Goal: Task Accomplishment & Management: Manage account settings

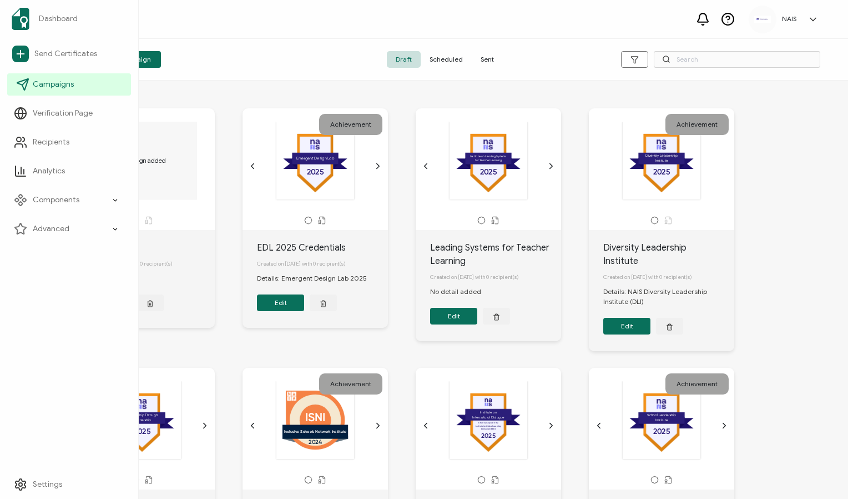
click at [44, 86] on span "Campaigns" at bounding box center [53, 84] width 41 height 11
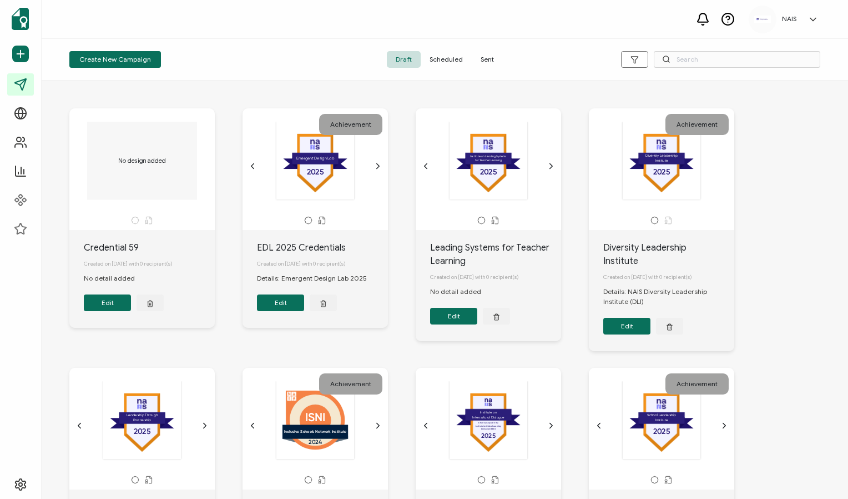
click at [550, 166] on icon "chevron forward outline" at bounding box center [551, 166] width 9 height 9
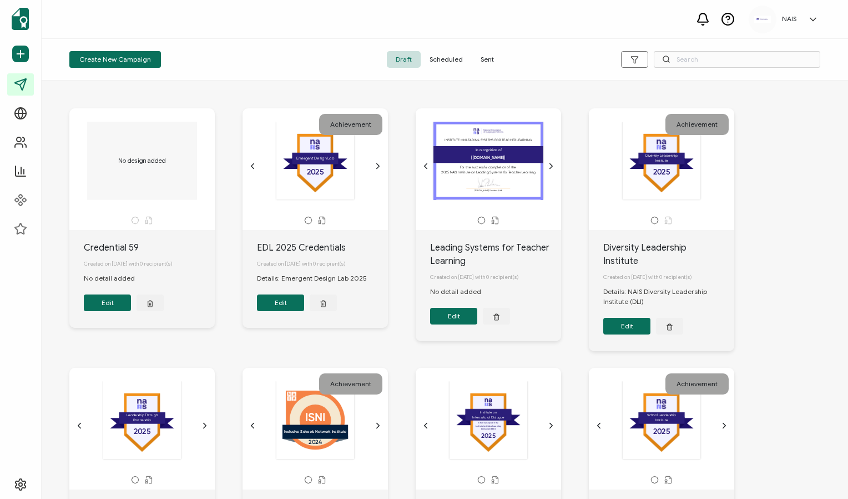
click at [550, 166] on icon "chevron forward outline" at bounding box center [551, 166] width 9 height 9
click at [465, 323] on button "Edit" at bounding box center [453, 316] width 47 height 17
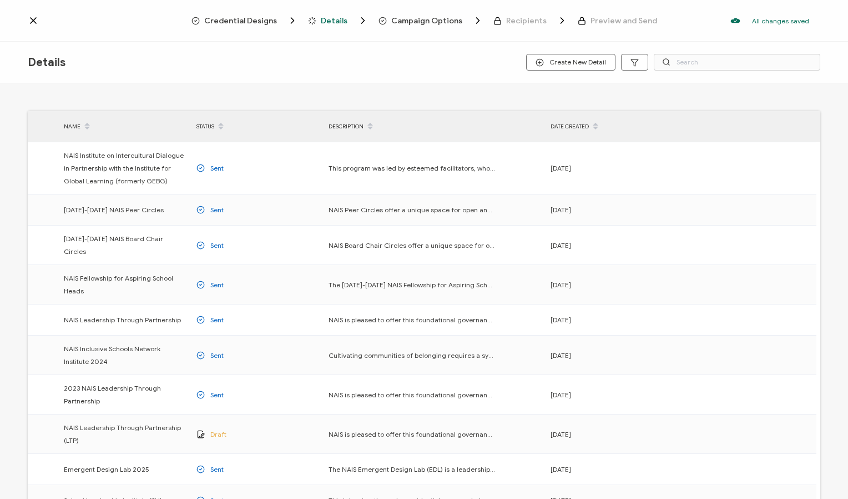
click at [447, 24] on span "Campaign Options" at bounding box center [426, 21] width 71 height 8
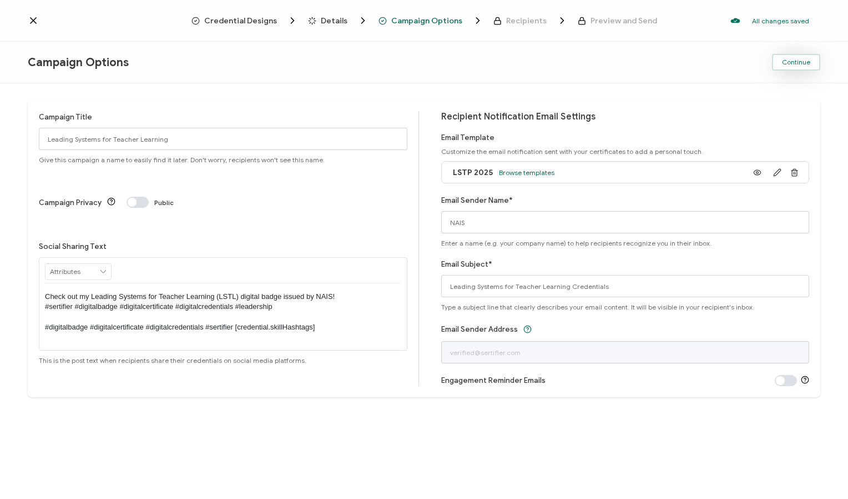
click at [810, 68] on button "Continue" at bounding box center [796, 62] width 48 height 17
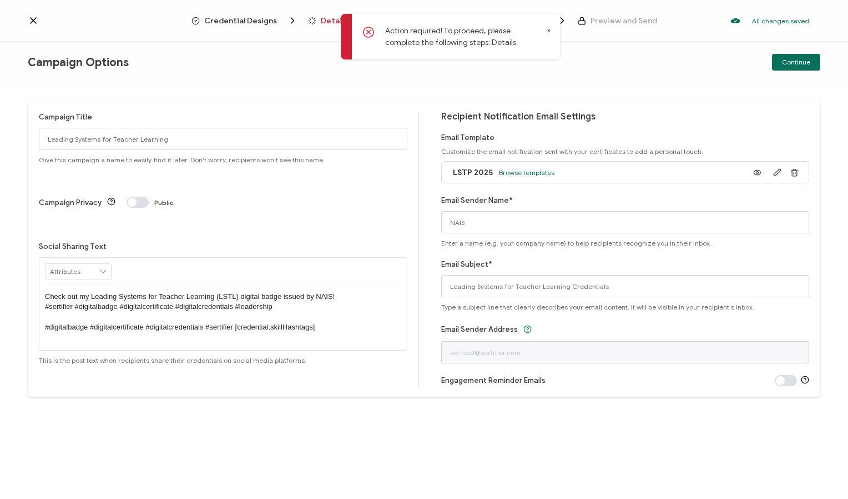
click at [315, 22] on icon "Breadcrumb" at bounding box center [314, 22] width 1 height 1
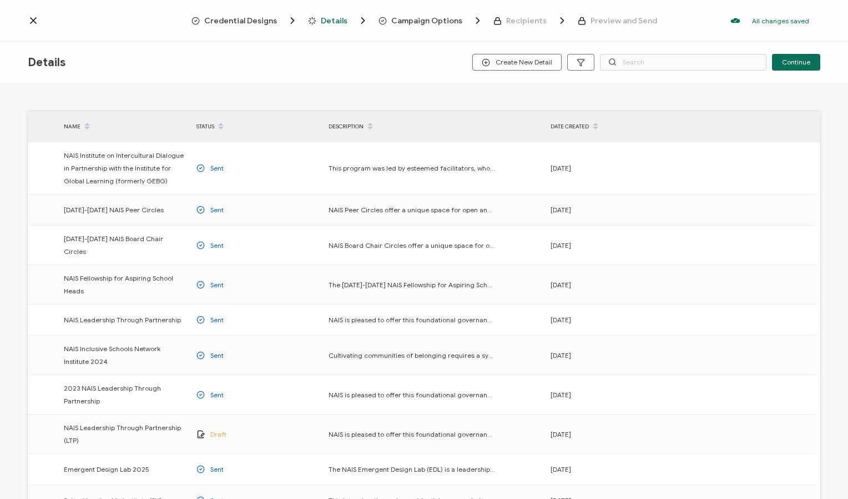
click at [532, 64] on span "Create New Detail" at bounding box center [517, 62] width 71 height 8
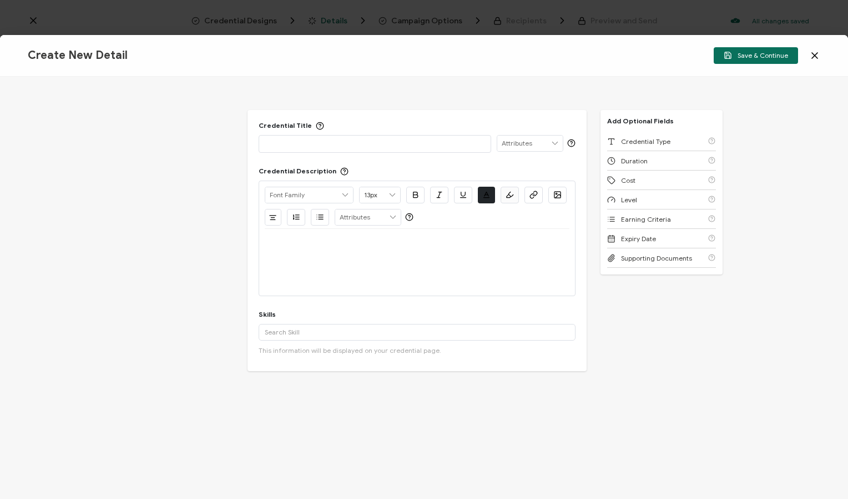
click at [450, 144] on p at bounding box center [375, 143] width 220 height 11
click at [288, 242] on p at bounding box center [417, 242] width 305 height 10
click at [815, 56] on icon at bounding box center [815, 56] width 6 height 6
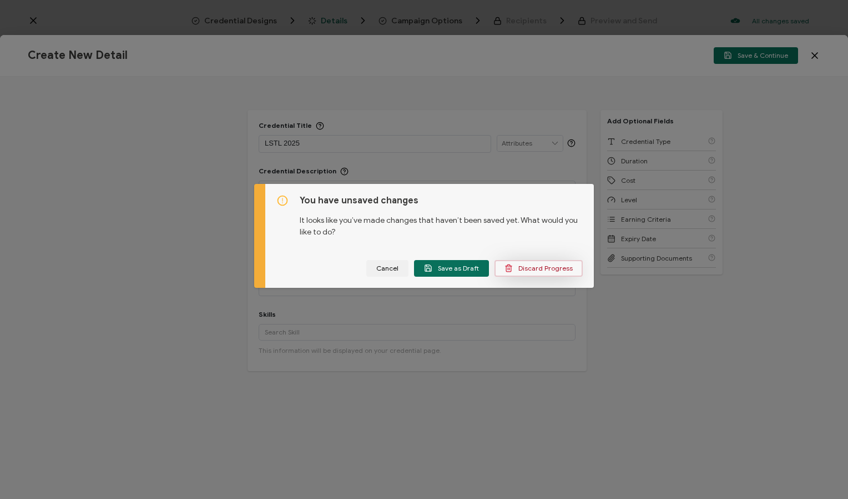
click at [546, 272] on button "Discard Progress" at bounding box center [539, 268] width 88 height 17
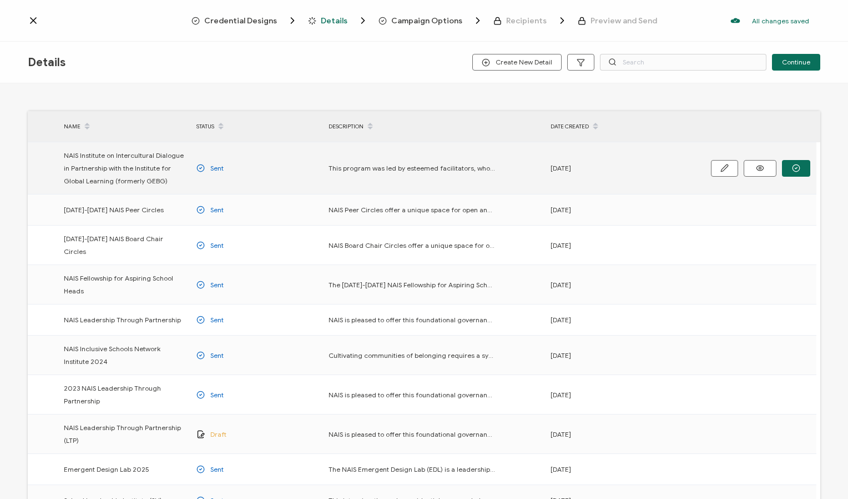
click at [127, 175] on span "NAIS Institute on Intercultural Dialogue in Partnership with the Institute for …" at bounding box center [125, 168] width 122 height 38
click at [761, 168] on icon at bounding box center [760, 168] width 14 height 8
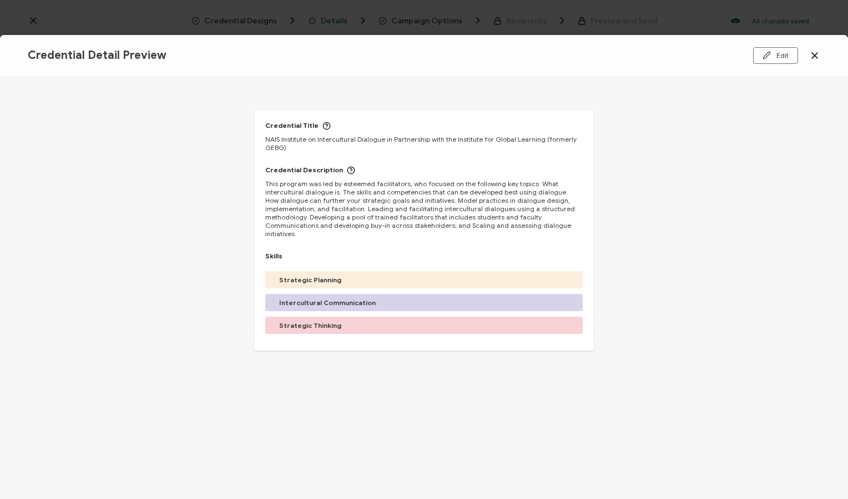
click at [815, 56] on icon at bounding box center [815, 56] width 6 height 6
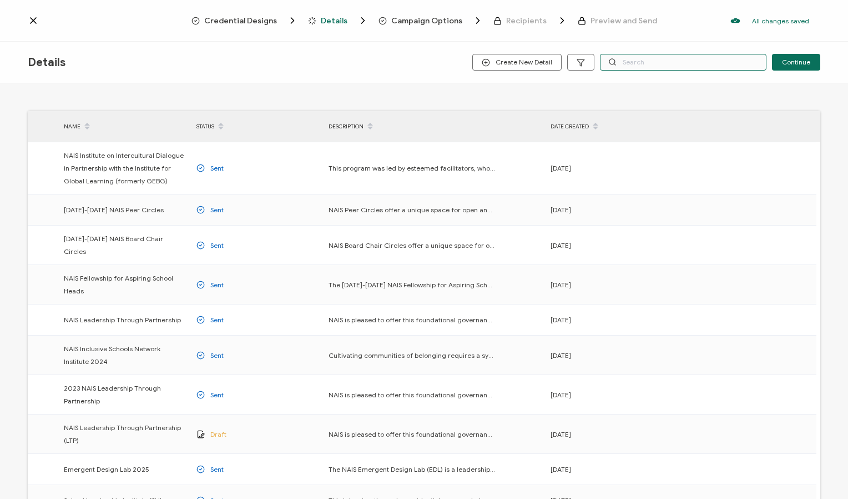
click at [702, 64] on input "text" at bounding box center [683, 62] width 167 height 17
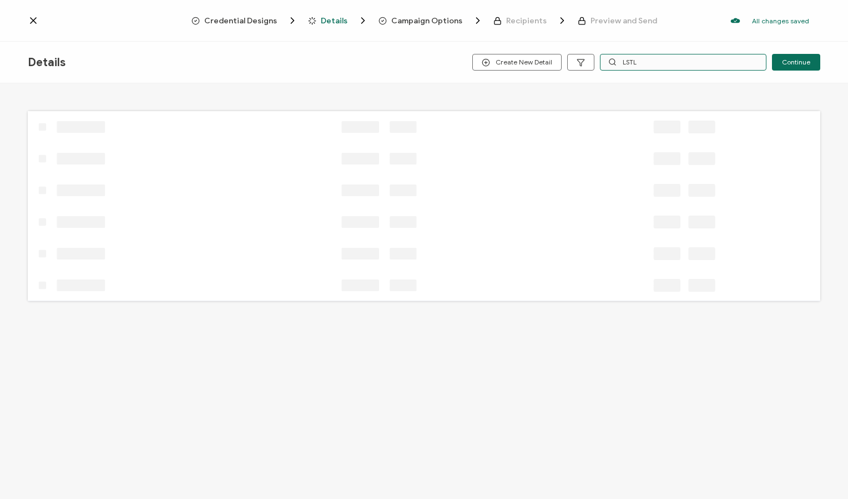
type input "LSTL"
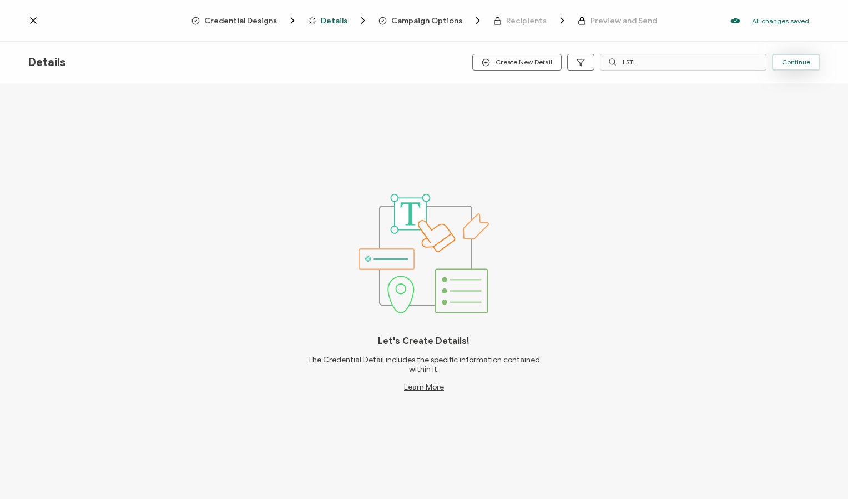
click at [799, 59] on span "Continue" at bounding box center [796, 62] width 28 height 7
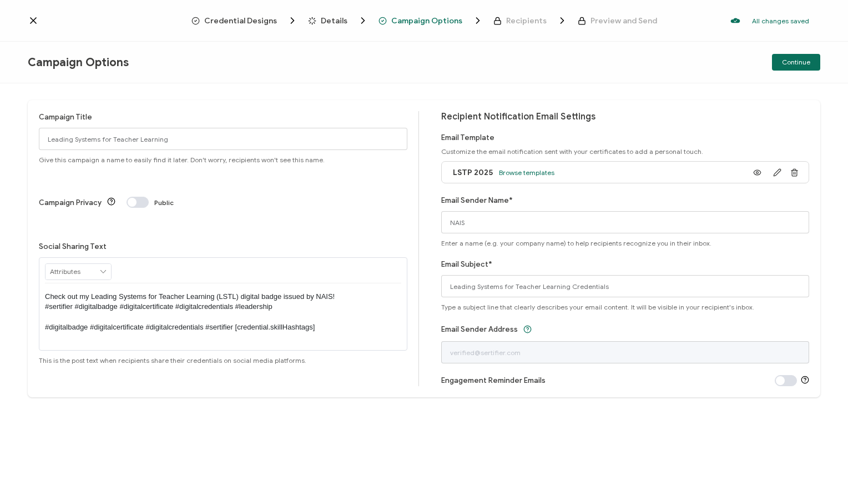
click at [334, 24] on span "Details" at bounding box center [334, 21] width 27 height 8
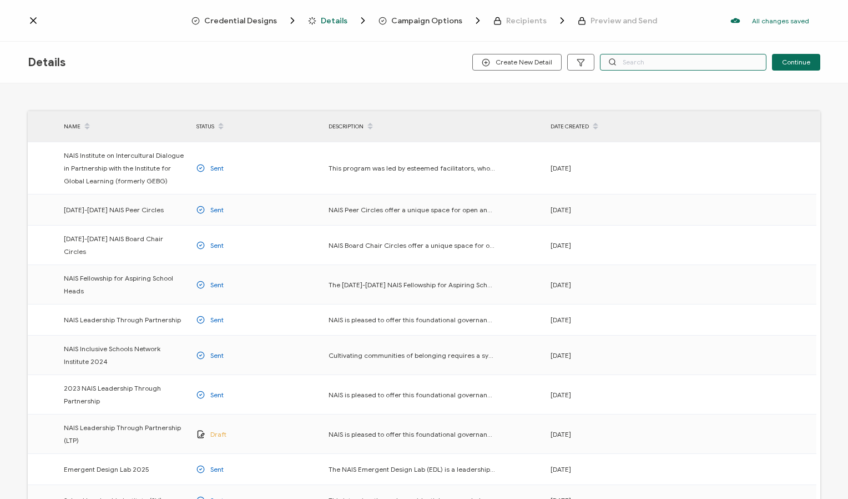
click at [674, 55] on input "text" at bounding box center [683, 62] width 167 height 17
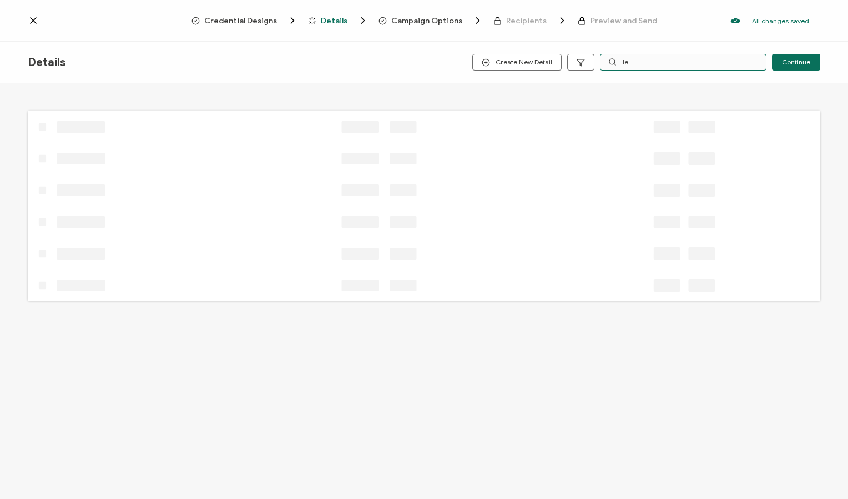
type input "l"
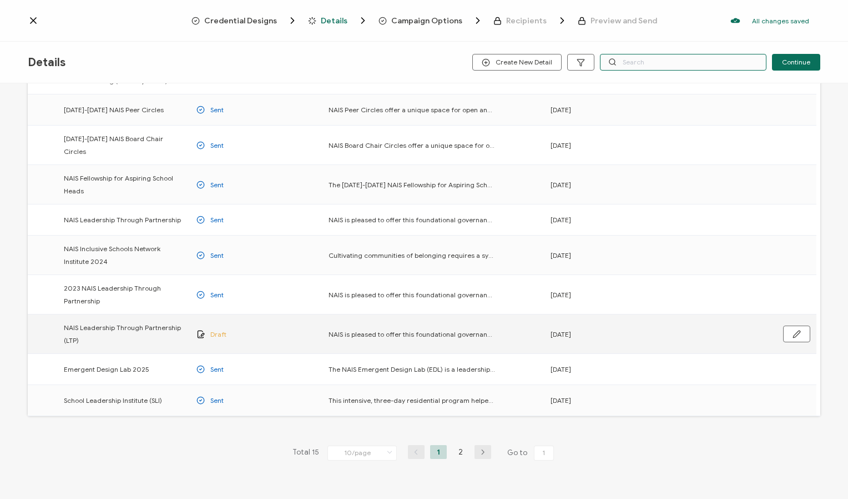
scroll to position [110, 0]
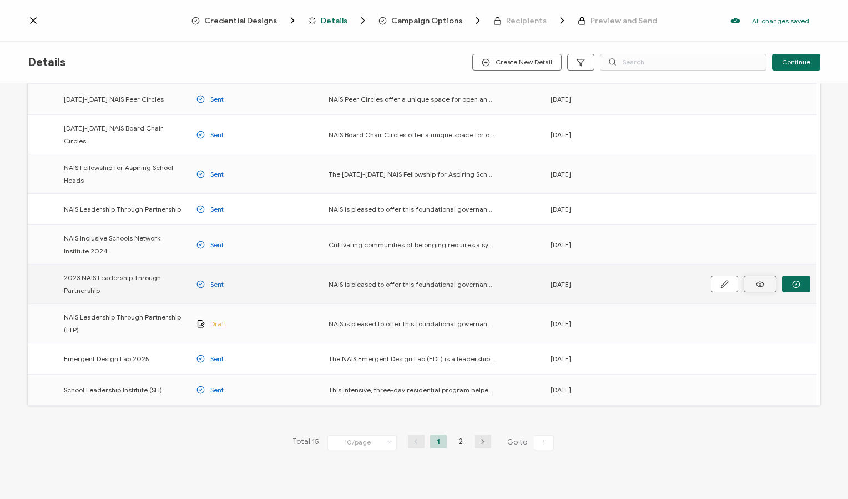
click at [766, 280] on icon at bounding box center [760, 284] width 14 height 8
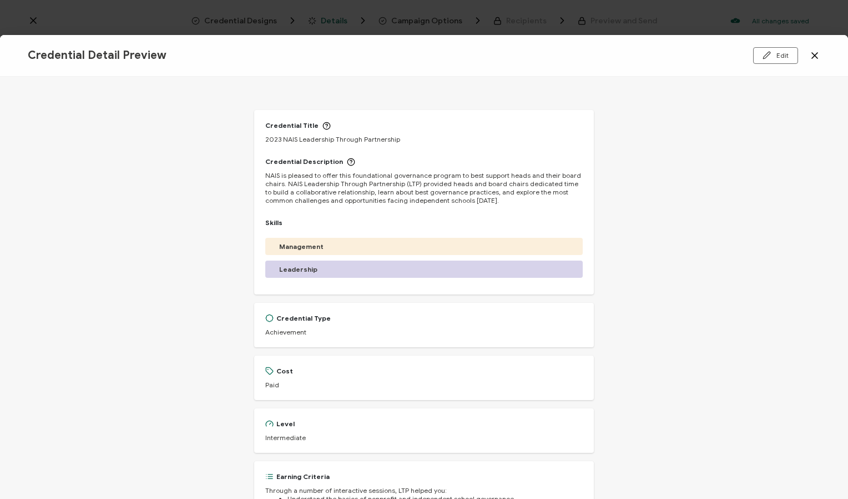
click at [815, 56] on icon at bounding box center [815, 56] width 6 height 6
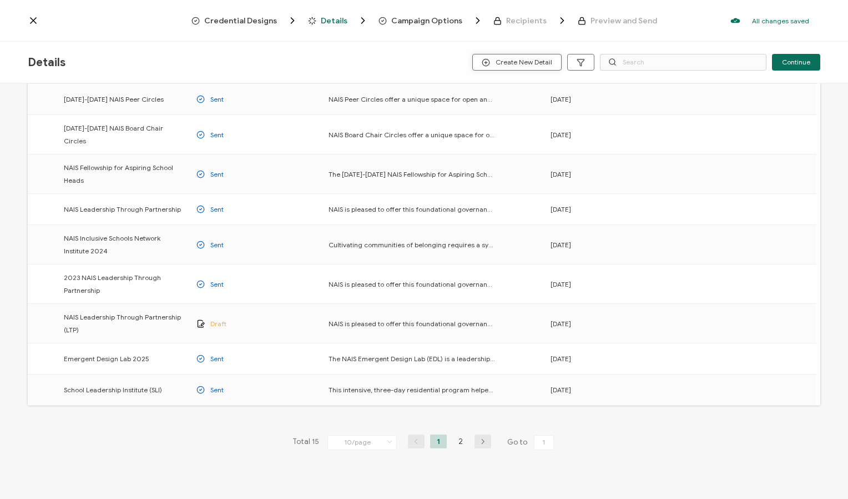
click at [525, 59] on span "Create New Detail" at bounding box center [517, 62] width 71 height 8
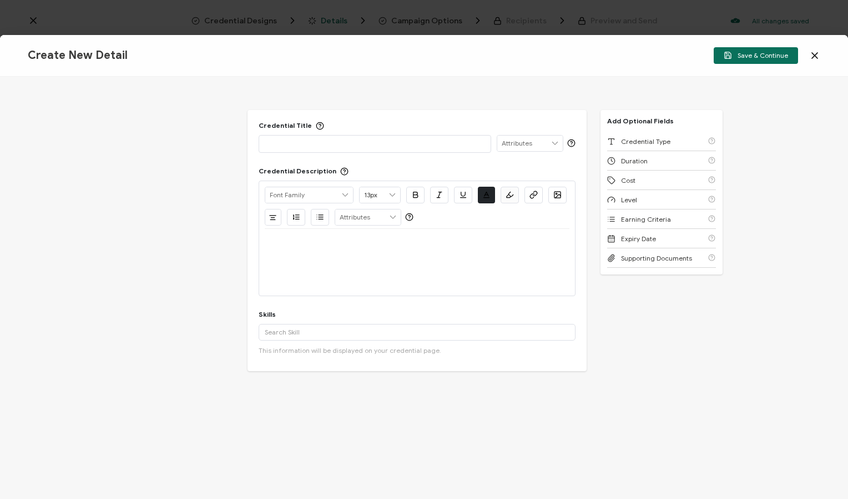
click at [330, 143] on p at bounding box center [375, 143] width 220 height 11
click at [360, 241] on p at bounding box center [417, 242] width 305 height 10
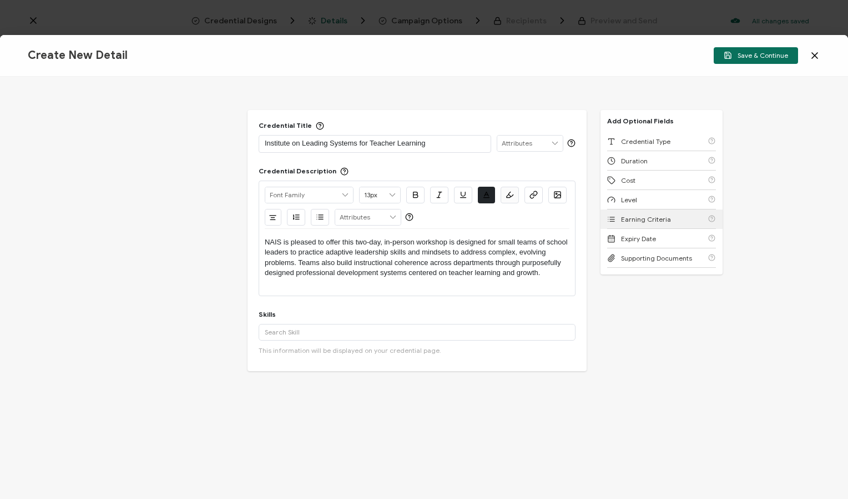
click at [648, 222] on span "Earning Criteria" at bounding box center [646, 219] width 50 height 8
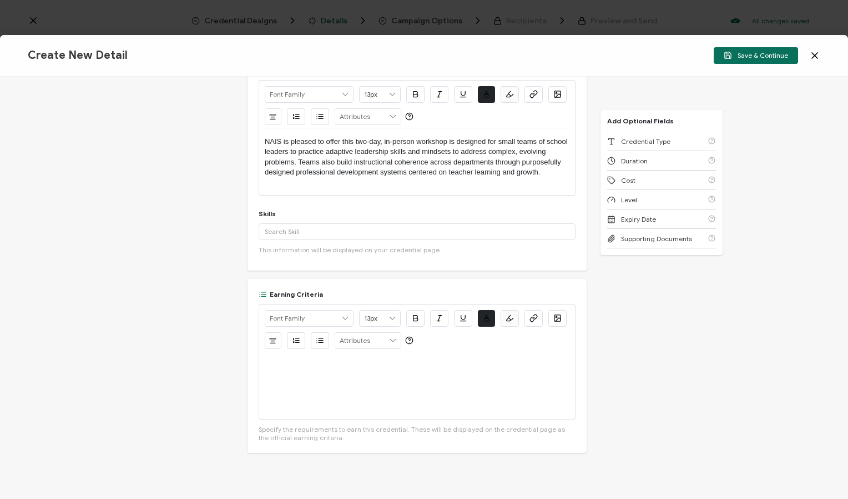
scroll to position [119, 0]
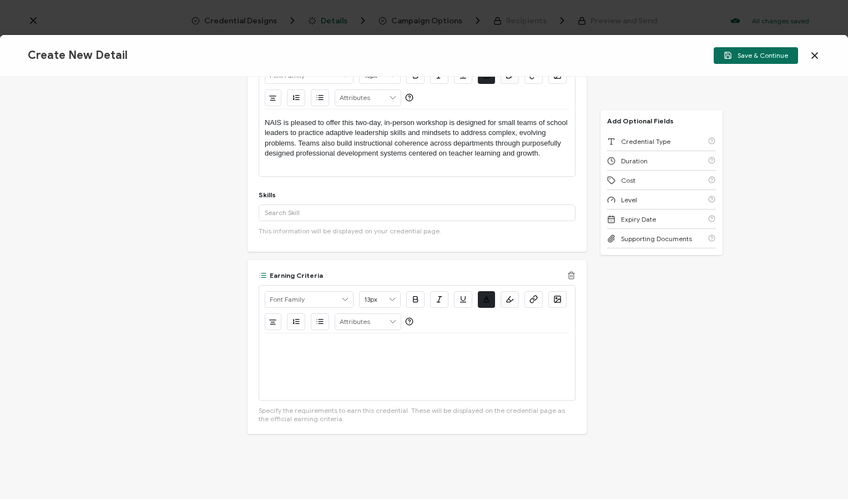
click at [370, 345] on p at bounding box center [417, 346] width 305 height 10
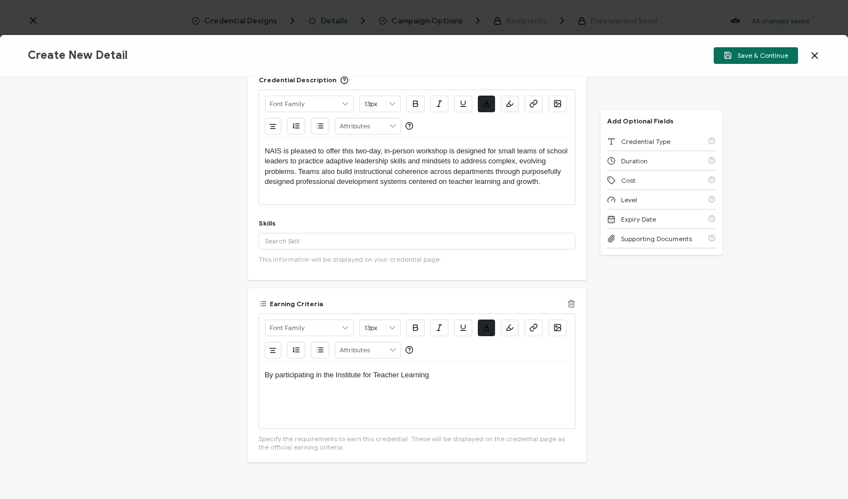
scroll to position [186, 0]
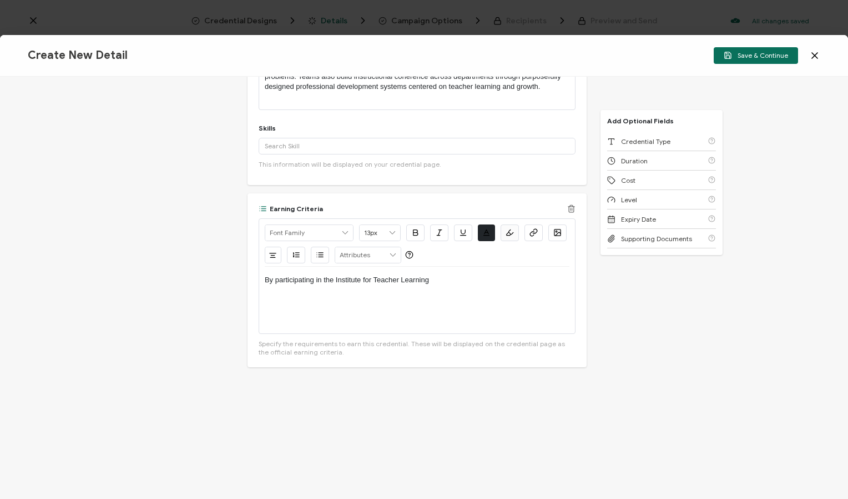
click at [374, 279] on p "By participating in the Institute for Teacher Learning" at bounding box center [417, 280] width 305 height 10
drag, startPoint x: 502, startPoint y: 282, endPoint x: 514, endPoint y: 276, distance: 13.4
click at [502, 280] on p "By participating in the Institute for Leading Systems for Teacher Learning" at bounding box center [417, 280] width 305 height 10
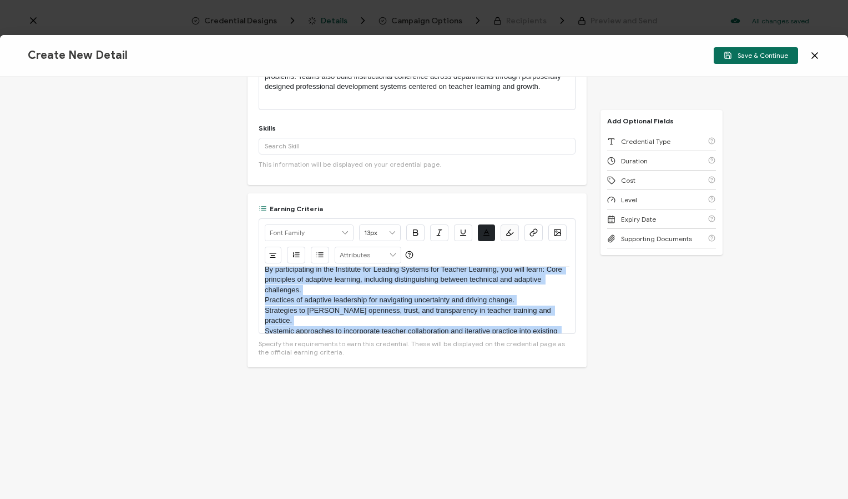
scroll to position [0, 0]
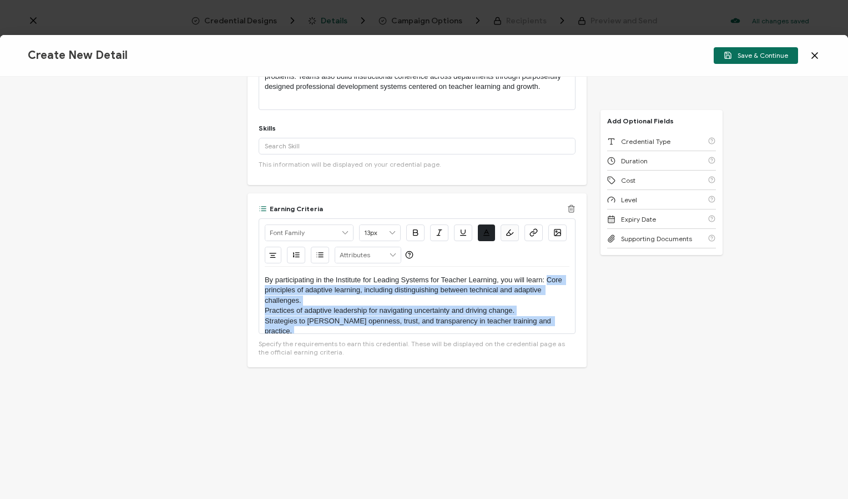
drag, startPoint x: 359, startPoint y: 325, endPoint x: 546, endPoint y: 278, distance: 192.6
click at [546, 278] on div "By participating in the Institute for Leading Systems for Teacher Learning, you…" at bounding box center [417, 299] width 305 height 67
click at [320, 253] on icon "button" at bounding box center [321, 253] width 4 height 0
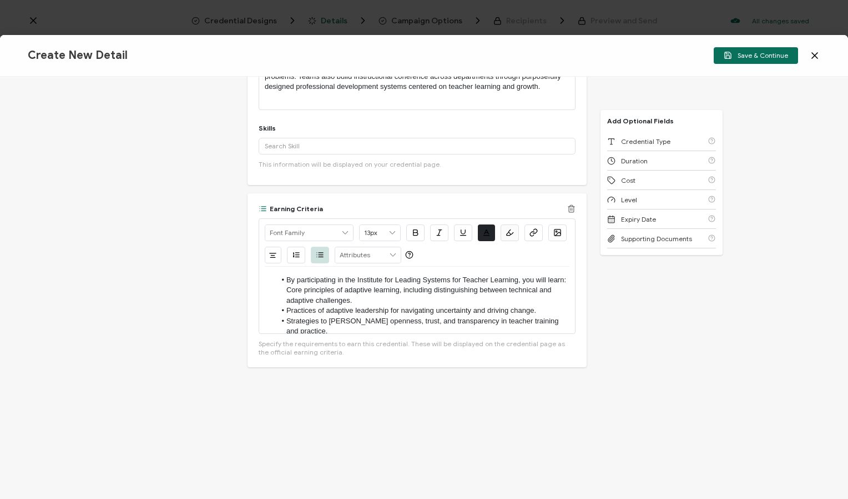
click at [310, 285] on li "By participating in the Institute for Leading Systems for Teacher Learning, you…" at bounding box center [422, 290] width 294 height 31
click at [307, 289] on li "By participating in the Institute for Leading Systems for Teacher Learning, you…" at bounding box center [422, 290] width 294 height 31
drag, startPoint x: 320, startPoint y: 289, endPoint x: 262, endPoint y: 276, distance: 59.6
click at [262, 276] on div "Alright Sans [PERSON_NAME] Archivo Black Arial Arimo Blinker Caveat Charm Charm…" at bounding box center [417, 275] width 317 height 115
click at [319, 257] on icon "button" at bounding box center [320, 254] width 8 height 8
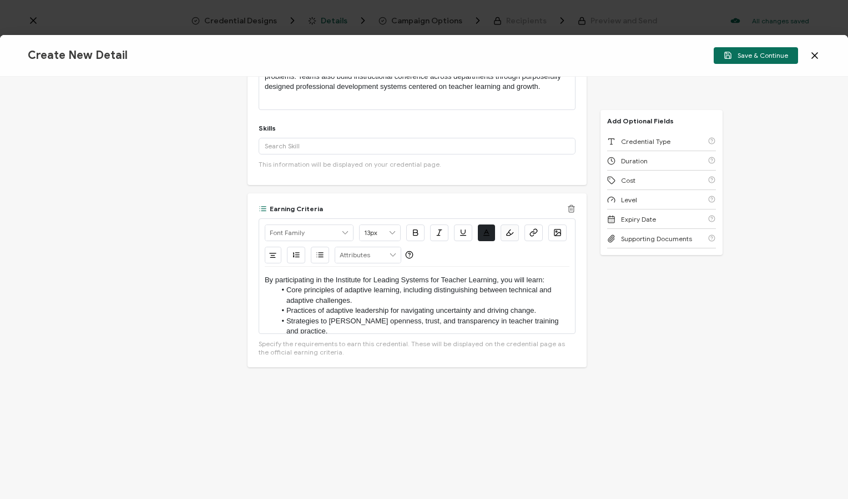
click at [351, 297] on li "Core principles of adaptive learning, including distinguishing between technica…" at bounding box center [422, 295] width 294 height 21
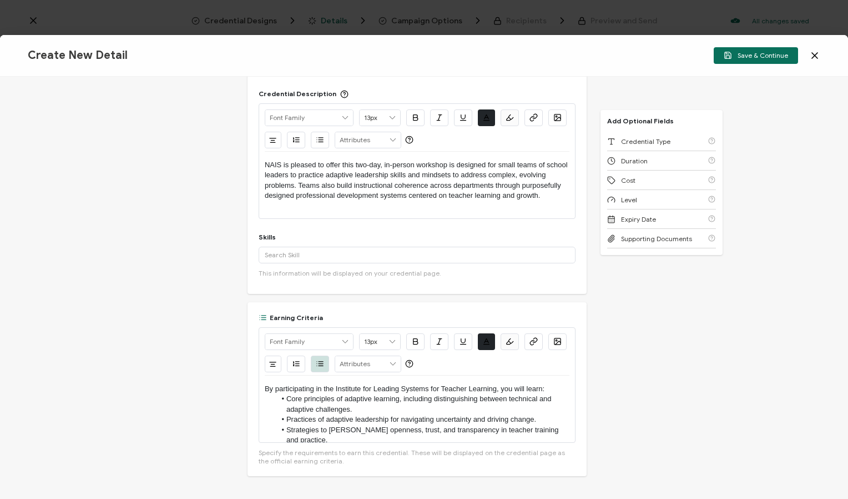
scroll to position [75, 0]
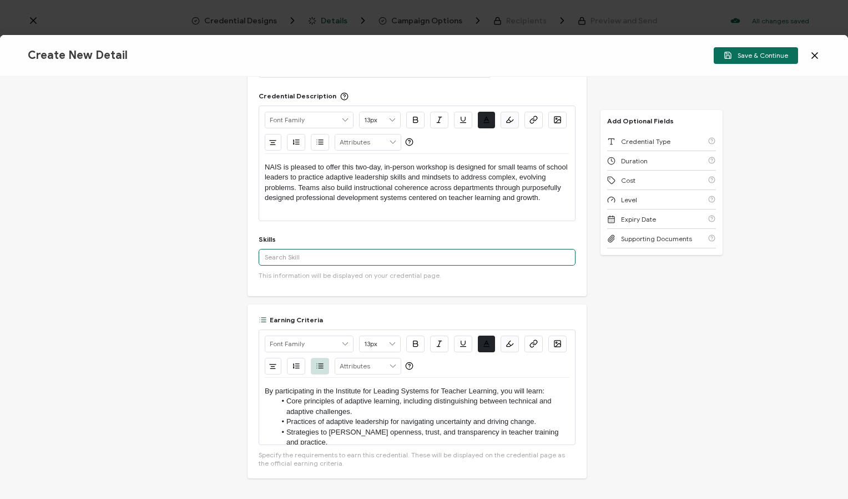
click at [346, 253] on input "text" at bounding box center [417, 257] width 317 height 17
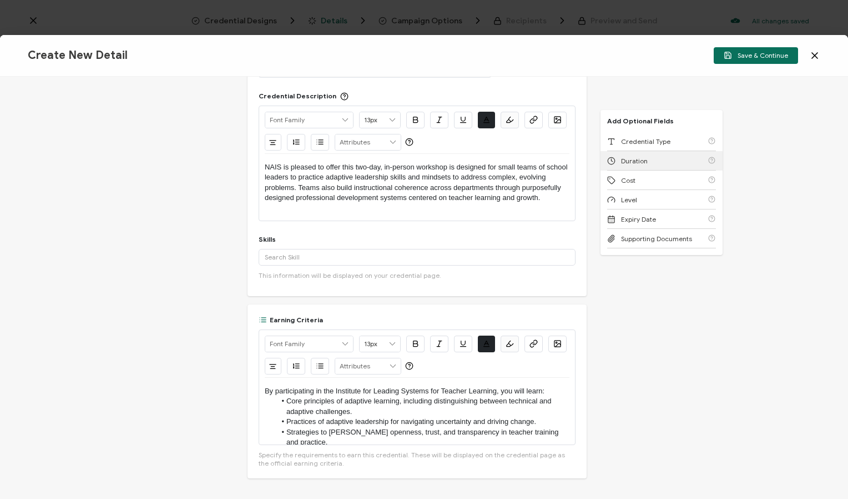
click at [628, 158] on span "Duration" at bounding box center [634, 161] width 27 height 8
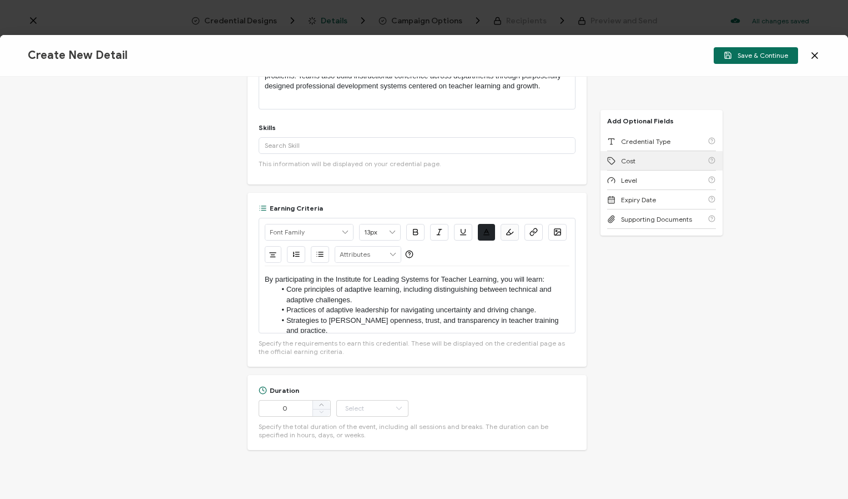
scroll to position [203, 0]
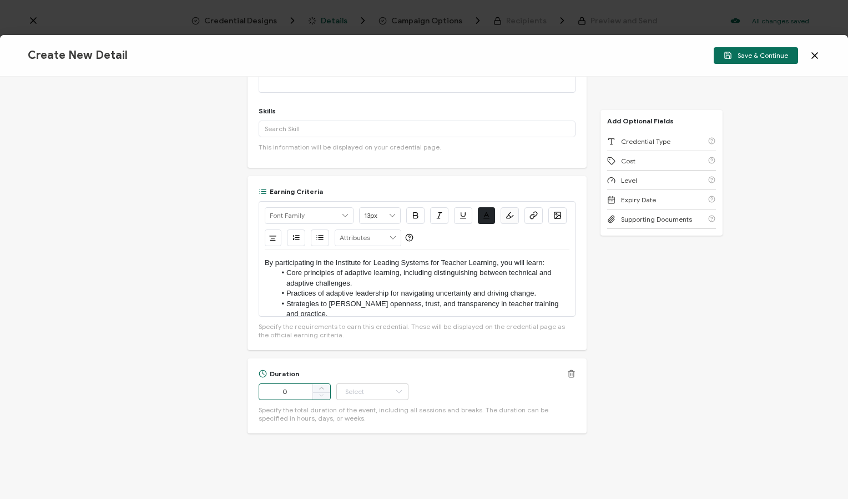
click at [286, 391] on input "0" at bounding box center [295, 391] width 72 height 17
click at [388, 388] on input "text" at bounding box center [372, 391] width 72 height 17
click at [361, 286] on li "Day" at bounding box center [373, 285] width 75 height 19
type input "Day"
click at [323, 385] on icon at bounding box center [322, 388] width 6 height 6
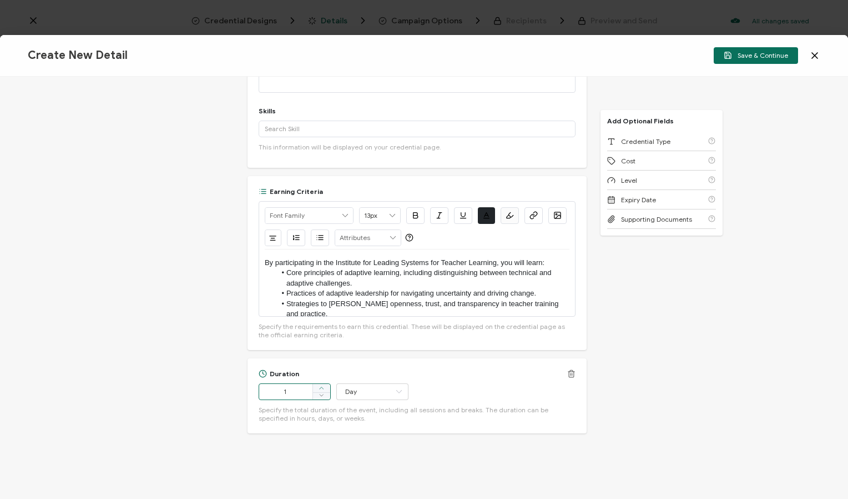
click at [323, 385] on icon at bounding box center [322, 388] width 6 height 6
type input "2"
click at [623, 352] on div "Credential Title Institute on Leading Systems for Teacher Learning ISSUER Issue…" at bounding box center [424, 288] width 848 height 422
click at [630, 160] on span "Cost" at bounding box center [628, 161] width 14 height 8
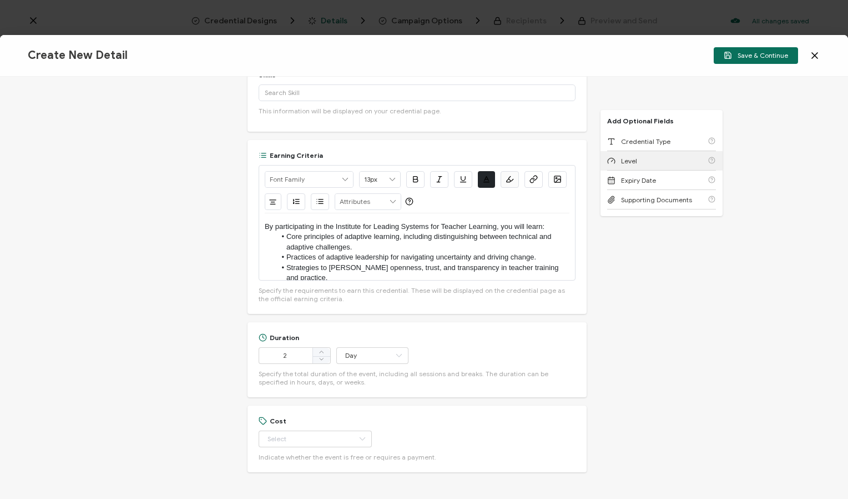
scroll to position [278, 0]
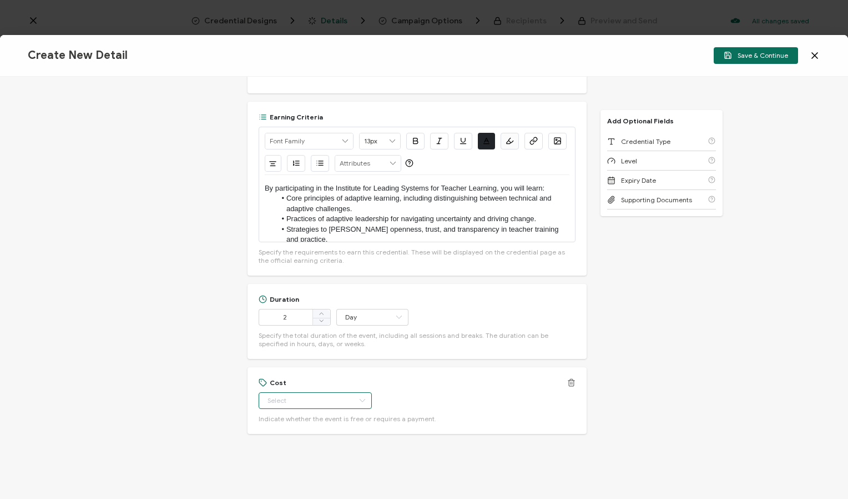
click at [315, 396] on input "text" at bounding box center [315, 400] width 113 height 17
click at [292, 444] on li "Paid" at bounding box center [310, 445] width 104 height 19
type input "Paid"
click at [669, 297] on div "Credential Title Institute on Leading Systems for Teacher Learning ISSUER Issue…" at bounding box center [424, 288] width 848 height 422
click at [647, 143] on span "Credential Type" at bounding box center [645, 141] width 49 height 8
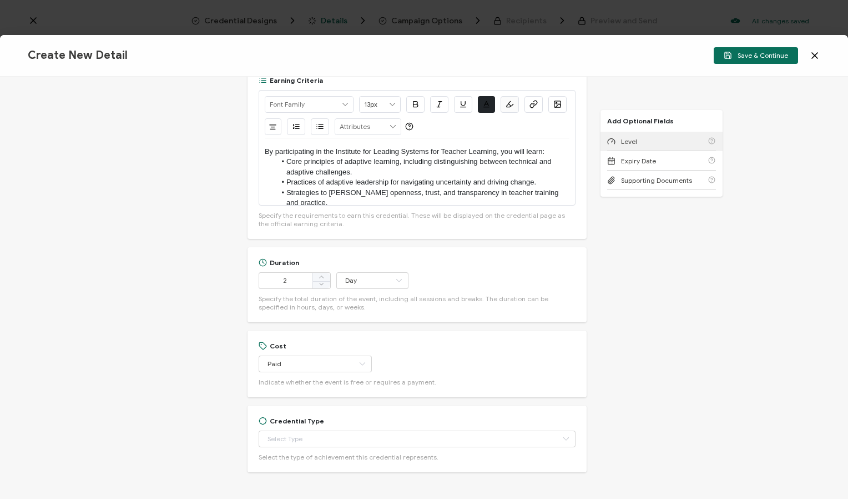
scroll to position [353, 0]
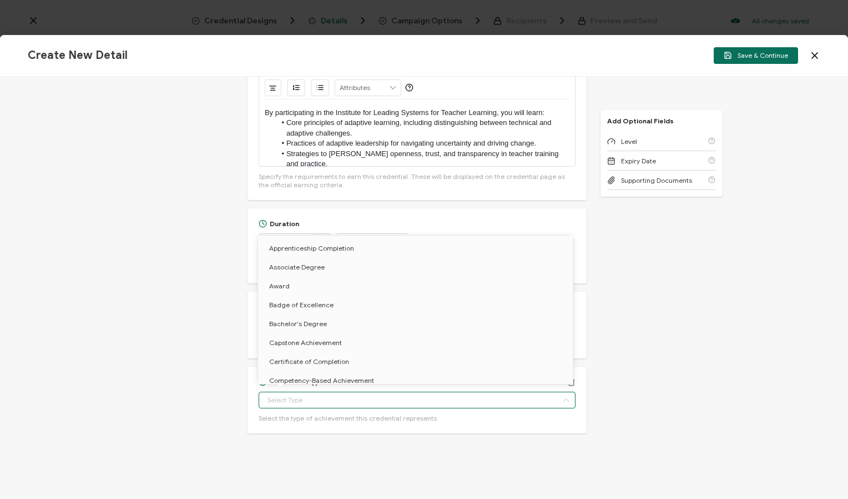
click at [281, 394] on input "text" at bounding box center [417, 399] width 317 height 17
click at [655, 281] on div "Credential Title Institute on Leading Systems for Teacher Learning ISSUER Issue…" at bounding box center [424, 288] width 848 height 422
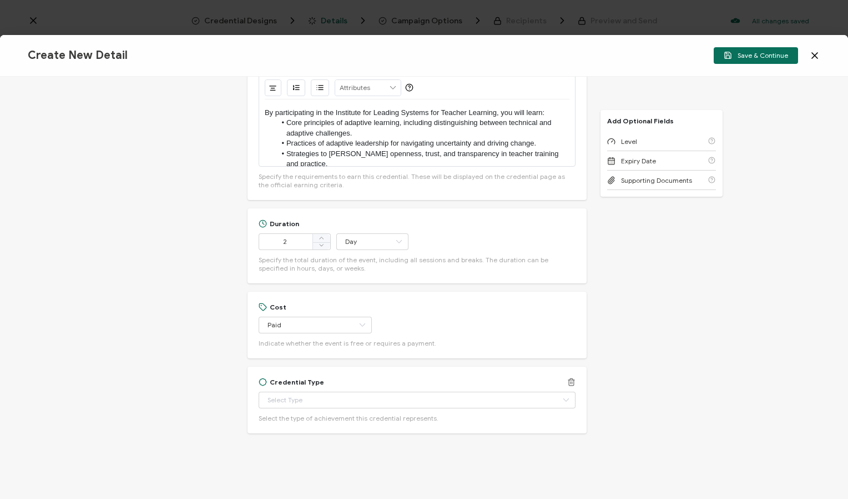
click at [572, 378] on icon at bounding box center [571, 382] width 8 height 8
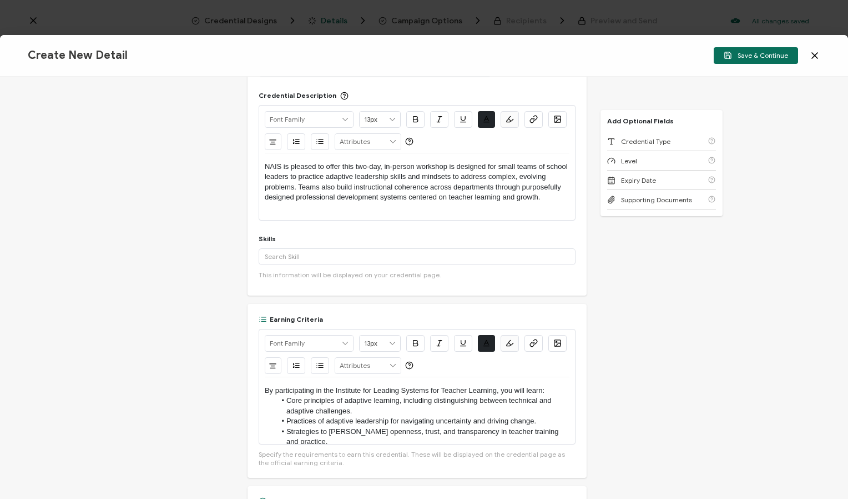
scroll to position [67, 0]
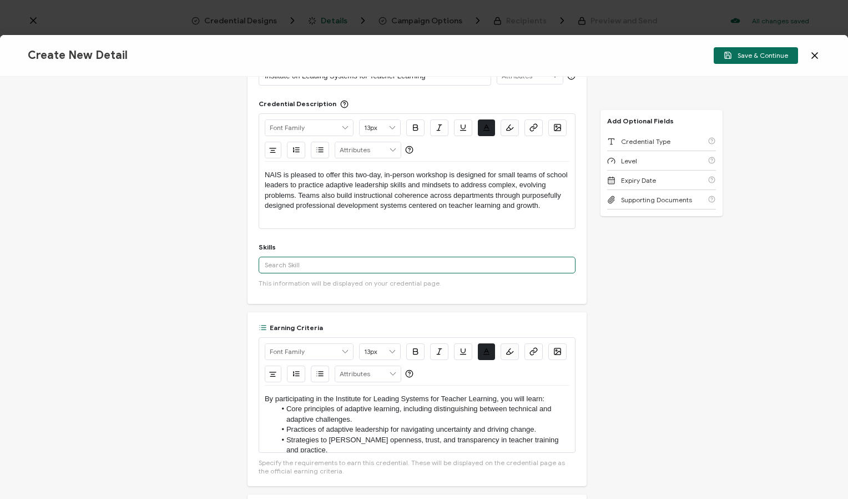
click at [292, 261] on input "text" at bounding box center [417, 265] width 317 height 17
type input "l"
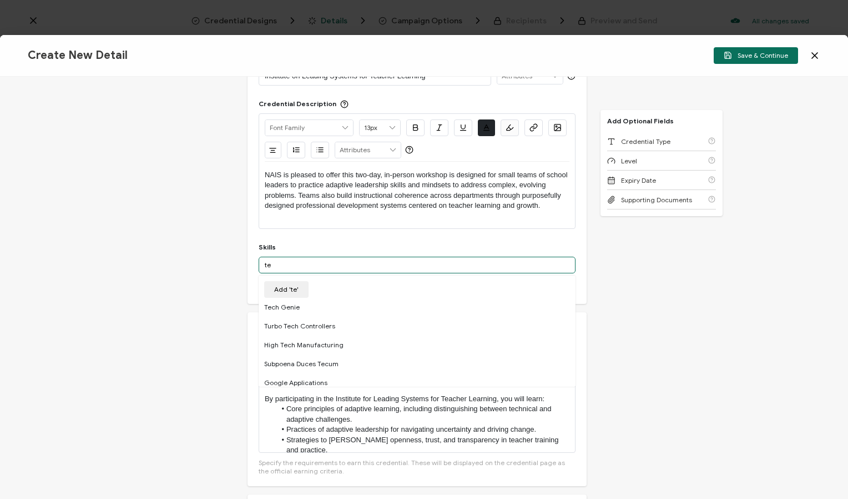
type input "t"
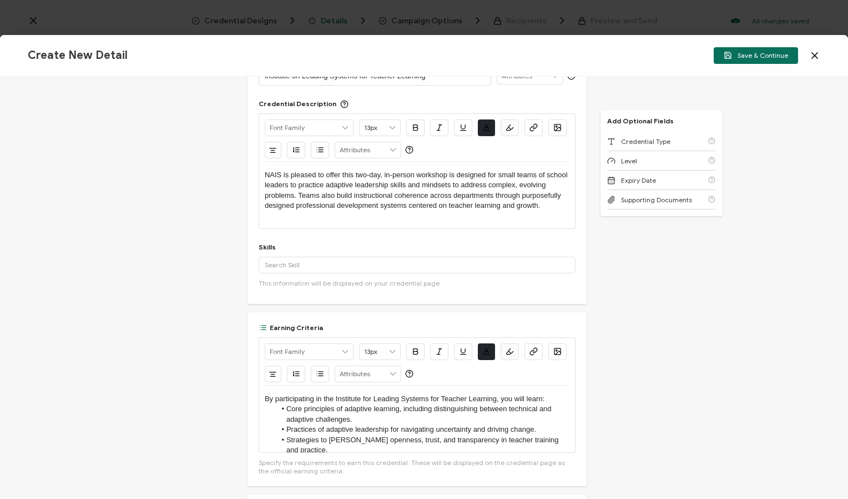
click at [631, 272] on div "Credential Title Institute on Leading Systems for Teacher Learning ISSUER Issue…" at bounding box center [424, 288] width 848 height 422
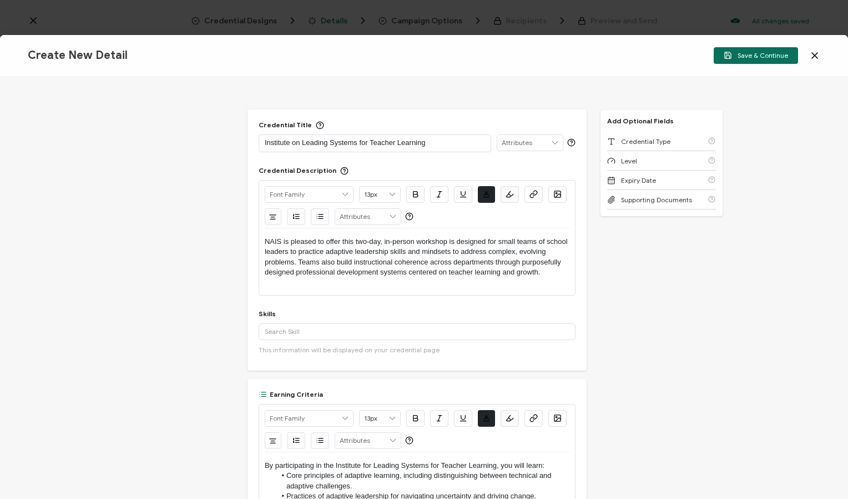
scroll to position [0, 0]
click at [547, 139] on input "text" at bounding box center [530, 143] width 66 height 16
click at [636, 230] on div "Credential Title Institute on Leading Systems for Teacher Learning Credential D…" at bounding box center [424, 288] width 848 height 422
click at [265, 145] on p "Institute on Leading Systems for Teacher Learning" at bounding box center [375, 143] width 220 height 11
click at [651, 282] on div "Credential Title NAIS Institute on Leading Systems for Teacher Learning Credent…" at bounding box center [424, 288] width 848 height 422
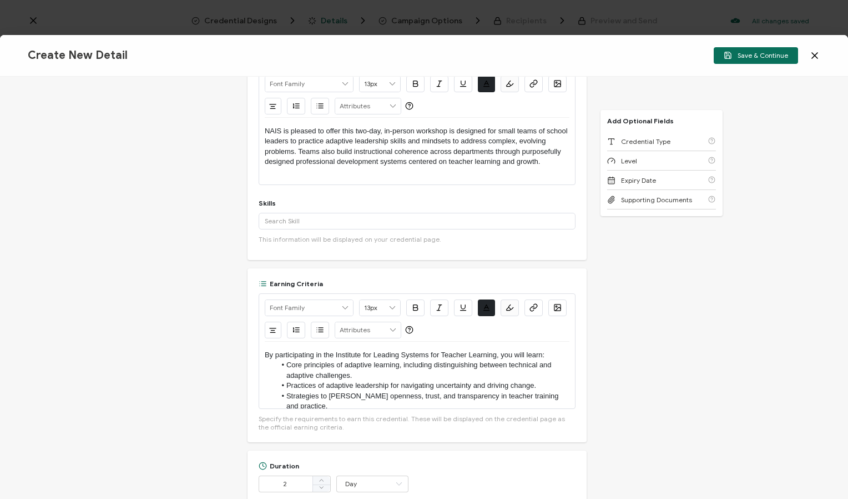
scroll to position [56, 0]
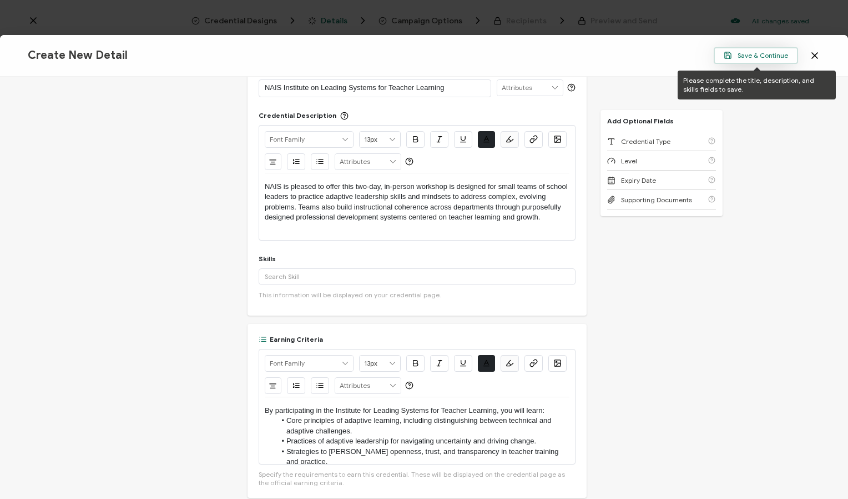
click at [752, 51] on button "Save & Continue" at bounding box center [756, 55] width 84 height 17
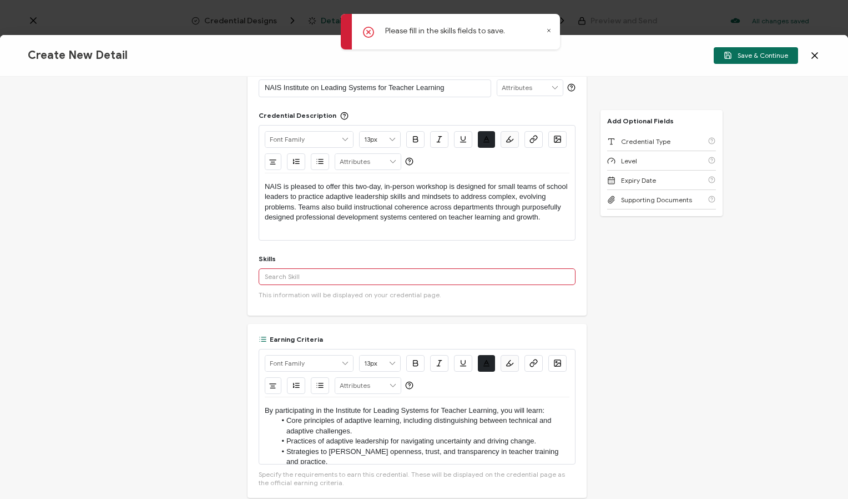
click at [313, 272] on input "text" at bounding box center [417, 276] width 317 height 17
type input "A"
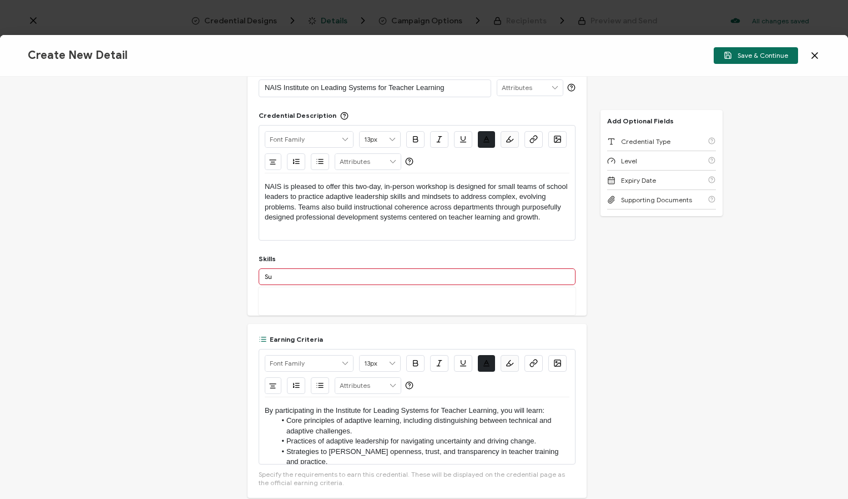
type input "S"
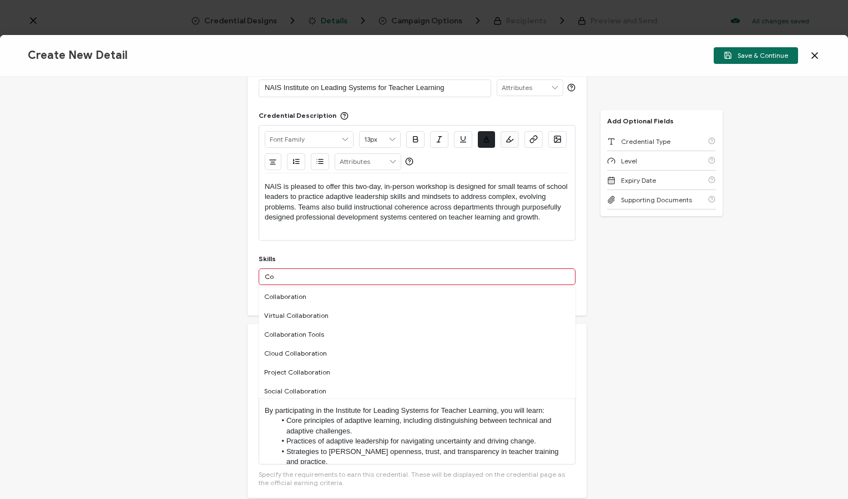
type input "C"
click at [325, 373] on div "Adaptive Leadership" at bounding box center [417, 377] width 317 height 19
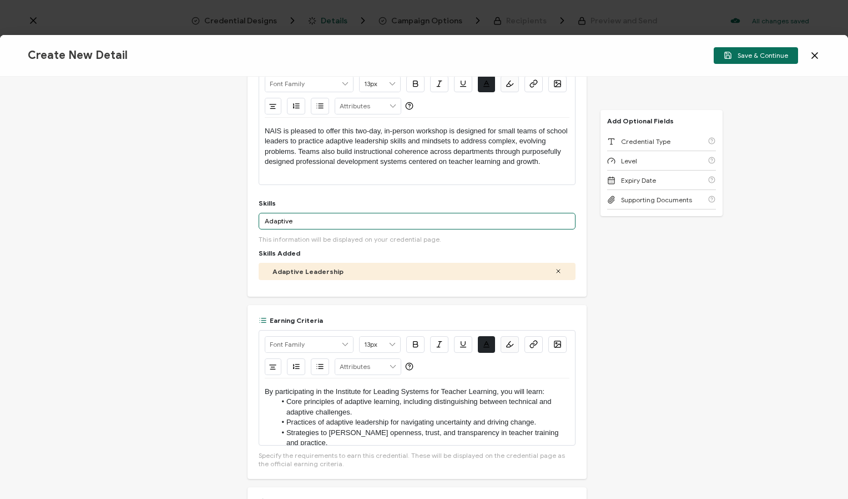
click at [295, 213] on input "Adaptive" at bounding box center [417, 221] width 317 height 17
drag, startPoint x: 296, startPoint y: 220, endPoint x: 230, endPoint y: 220, distance: 66.6
click at [230, 220] on div "Credential Title NAIS Institute on Leading Systems for Teacher Learning Credent…" at bounding box center [424, 288] width 848 height 422
type input "Technology"
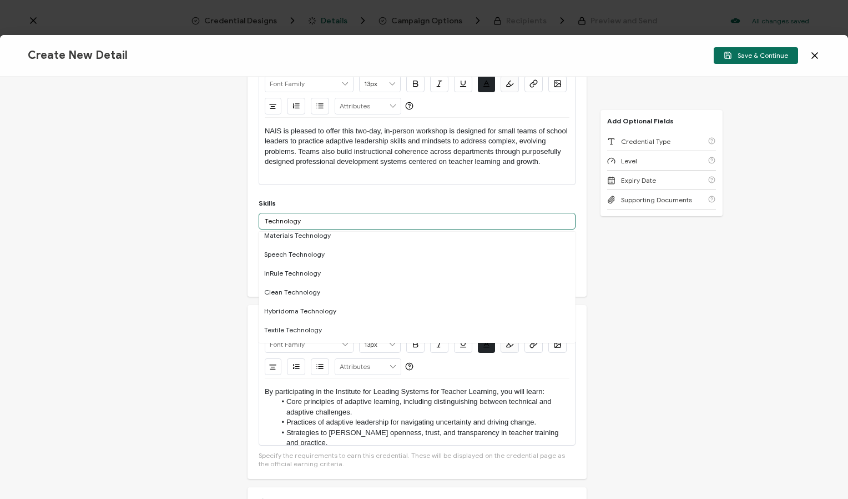
scroll to position [555, 0]
drag, startPoint x: 312, startPoint y: 219, endPoint x: 210, endPoint y: 219, distance: 101.6
click at [210, 219] on div "Credential Title NAIS Institute on Leading Systems for Teacher Learning Credent…" at bounding box center [424, 288] width 848 height 422
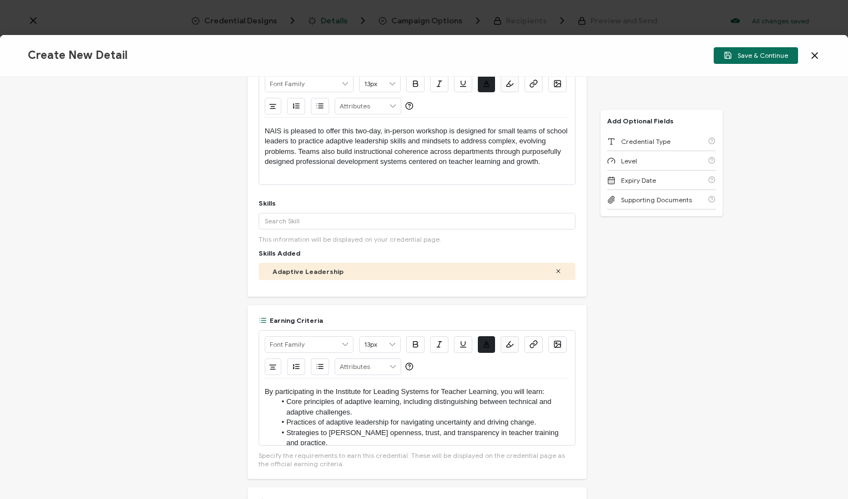
click at [214, 206] on div "Credential Title NAIS Institute on Leading Systems for Teacher Learning Credent…" at bounding box center [424, 288] width 848 height 422
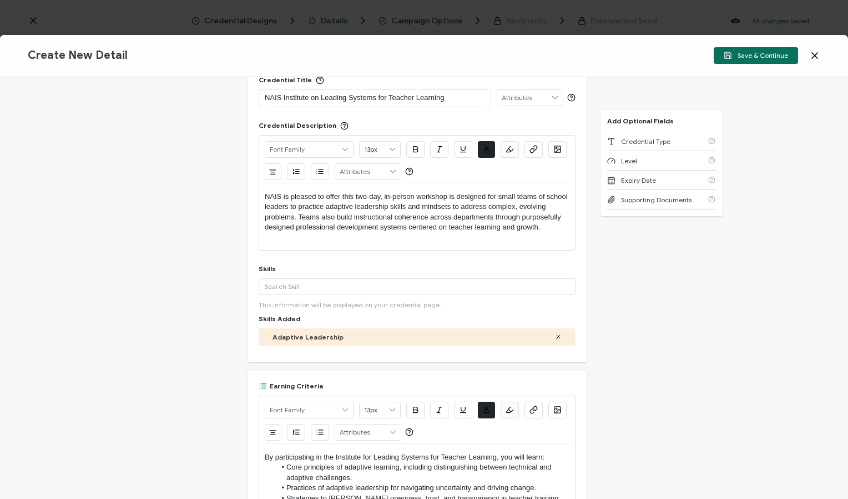
scroll to position [0, 0]
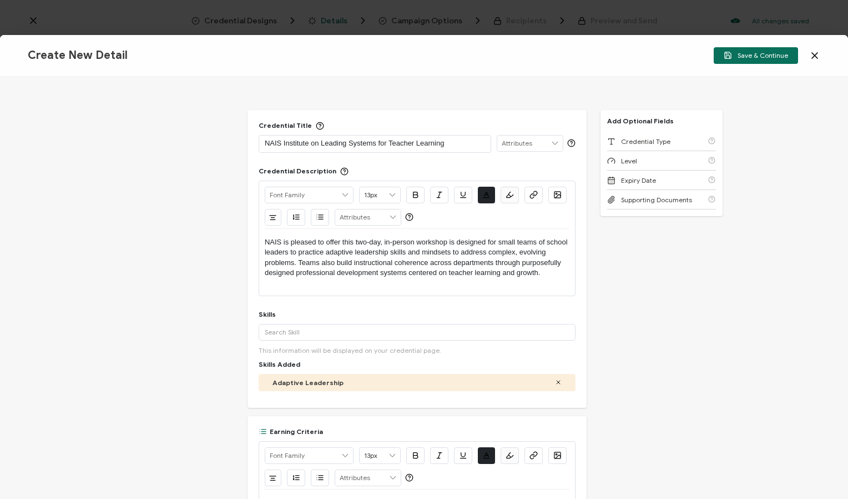
click at [743, 304] on div "Credential Title NAIS Institute on Leading Systems for Teacher Learning Credent…" at bounding box center [424, 288] width 848 height 422
click at [736, 56] on span "Save & Continue" at bounding box center [756, 55] width 64 height 8
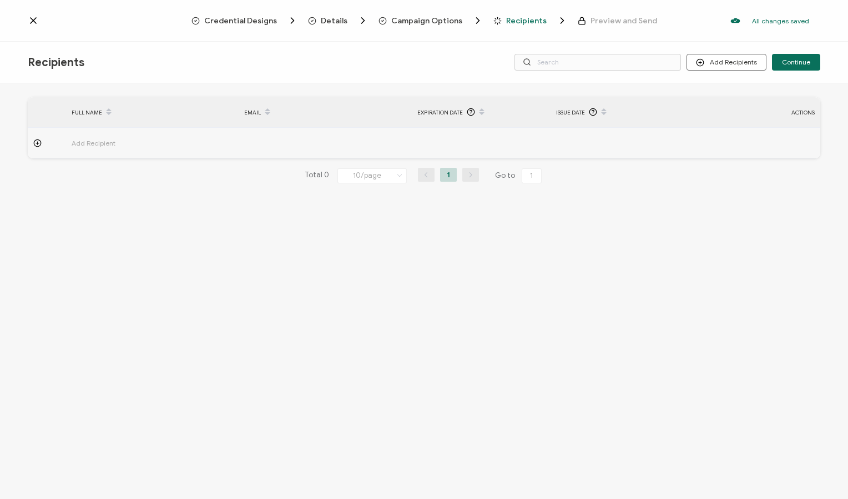
click at [434, 24] on span "Campaign Options" at bounding box center [426, 21] width 71 height 8
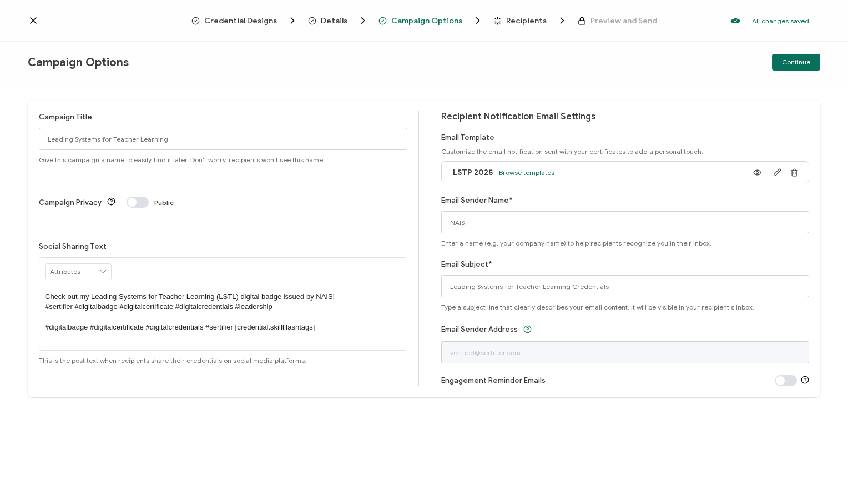
click at [322, 21] on div "Details" at bounding box center [326, 20] width 36 height 11
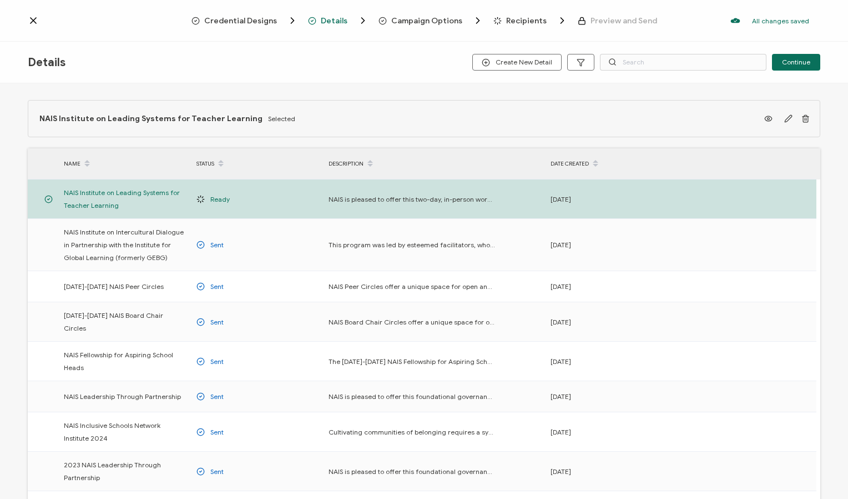
click at [426, 22] on span "Campaign Options" at bounding box center [426, 21] width 71 height 8
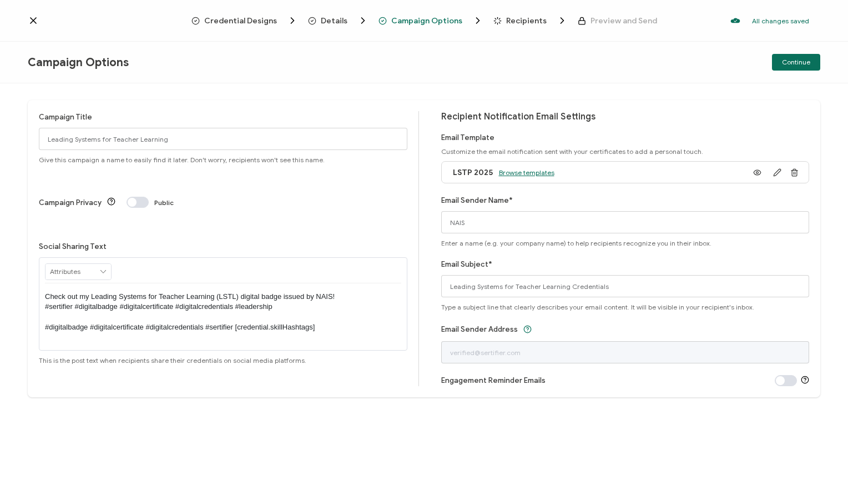
click at [524, 169] on span "Browse templates" at bounding box center [527, 172] width 56 height 8
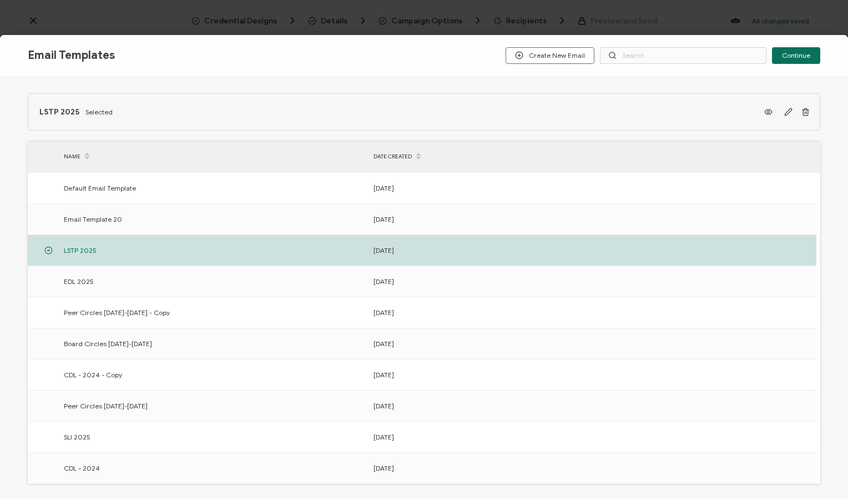
click at [92, 12] on div "Email Templates Create New Email Continue LSTP 2025 Selected NAME DATE CREATED …" at bounding box center [424, 249] width 848 height 499
click at [797, 52] on span "Continue" at bounding box center [796, 55] width 28 height 7
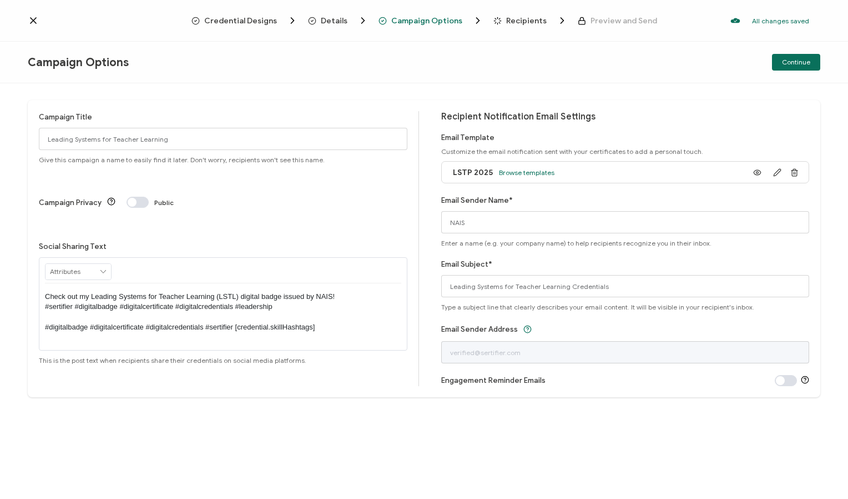
click at [30, 22] on icon at bounding box center [33, 20] width 11 height 11
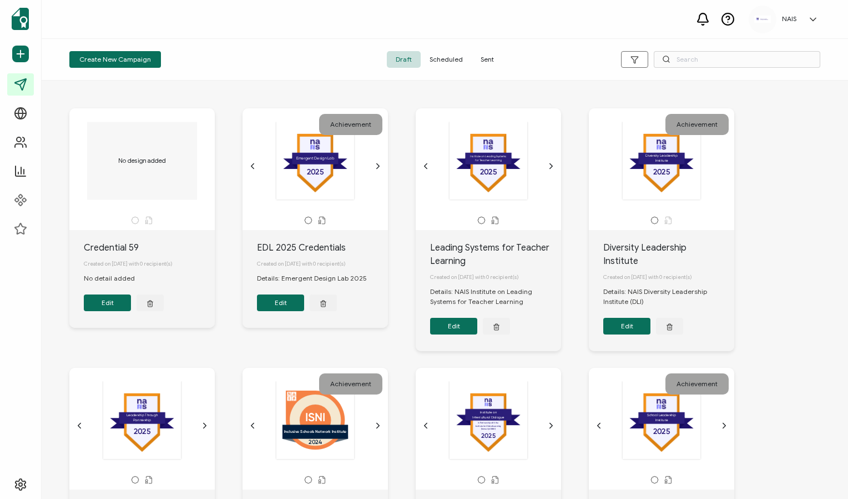
click at [694, 179] on div "2025 .bfecdf1d-787b-46fb-8dd5-4212b8166d5c{}.b22bcc8b-f444-498d-b616-7d581d72f3…" at bounding box center [662, 160] width 117 height 79
click at [646, 319] on button "Edit" at bounding box center [627, 326] width 47 height 17
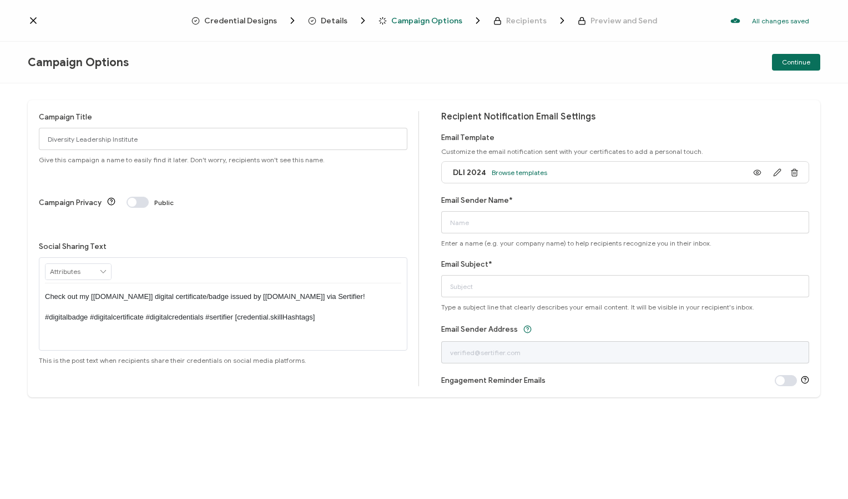
click at [28, 21] on icon at bounding box center [33, 20] width 11 height 11
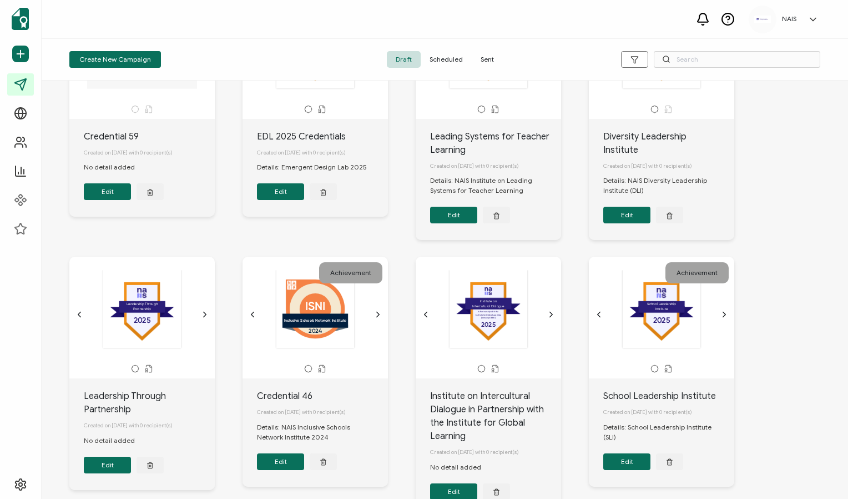
scroll to position [56, 0]
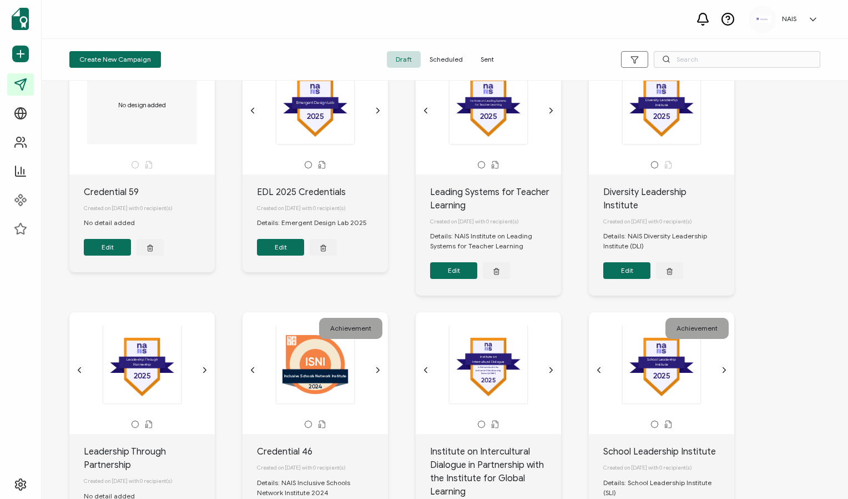
click at [452, 275] on button "Edit" at bounding box center [453, 270] width 47 height 17
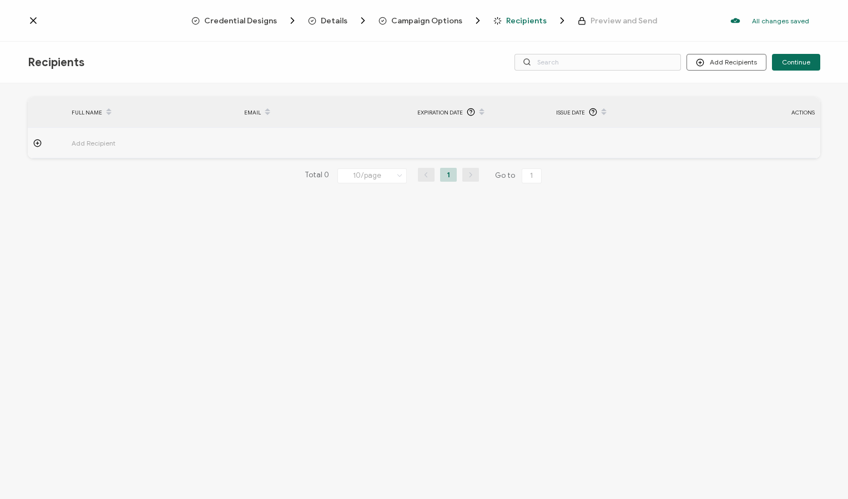
click at [404, 21] on span "Campaign Options" at bounding box center [426, 21] width 71 height 8
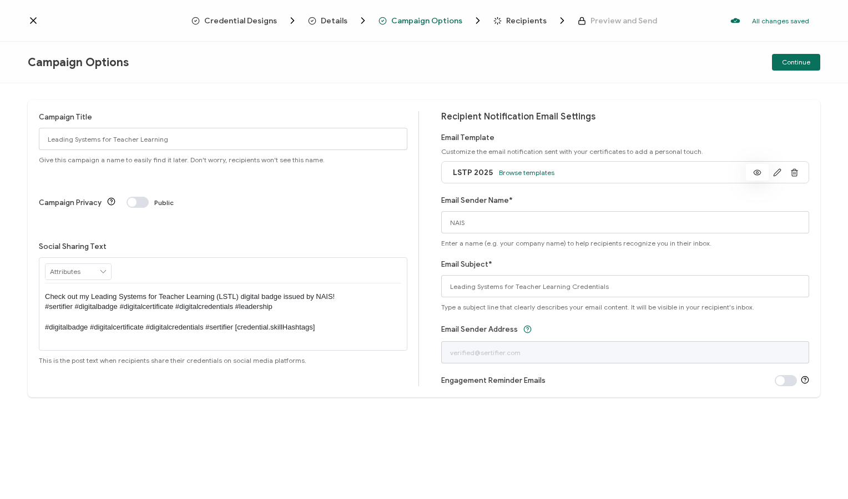
click at [756, 170] on icon at bounding box center [757, 172] width 7 height 5
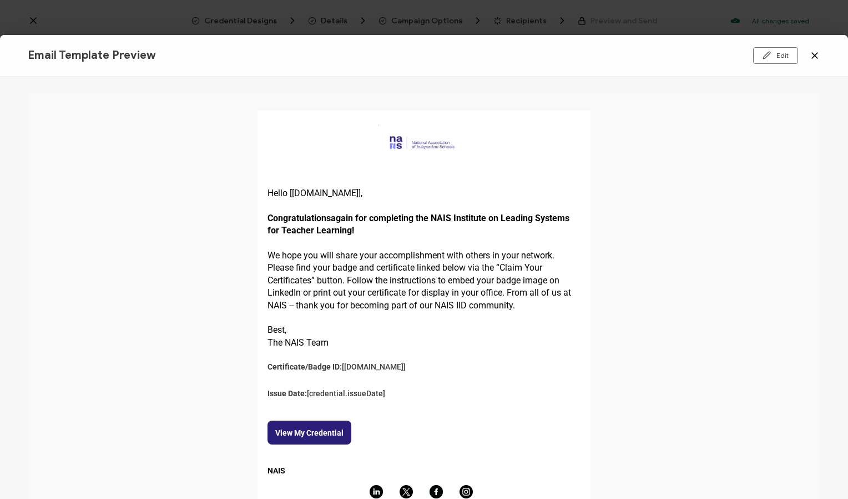
click at [811, 55] on icon at bounding box center [814, 55] width 11 height 11
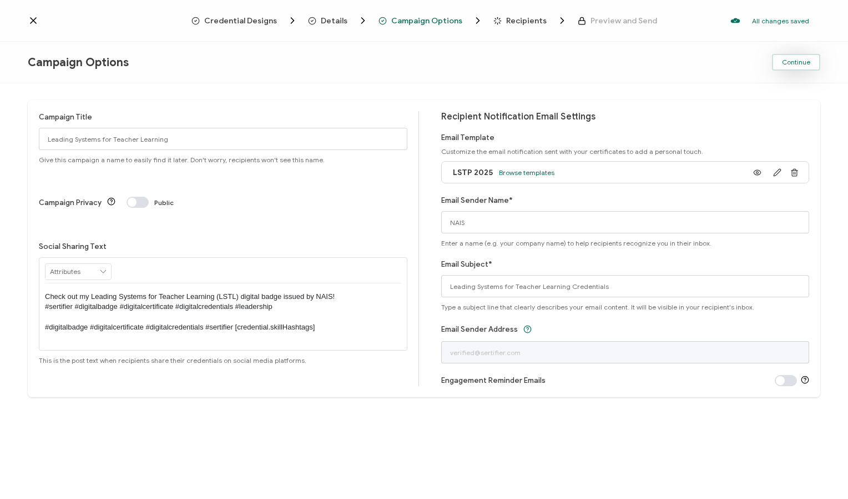
click at [789, 64] on span "Continue" at bounding box center [796, 62] width 28 height 7
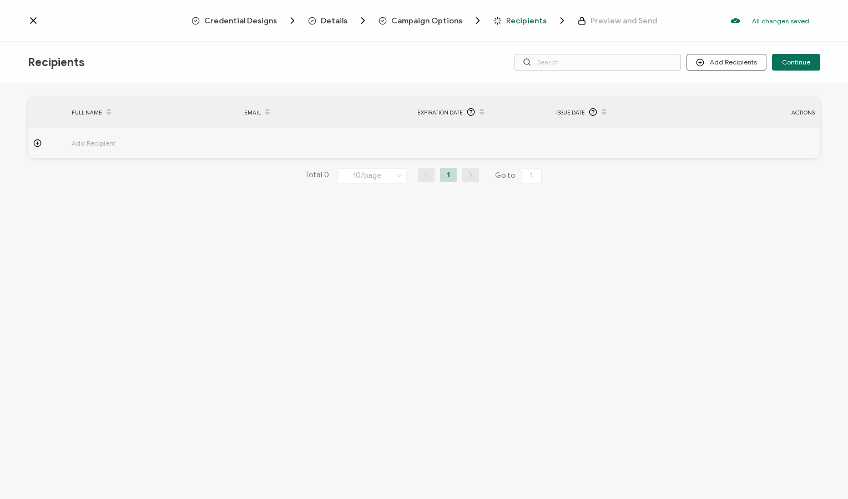
click at [33, 16] on icon at bounding box center [33, 20] width 11 height 11
